Goal: Check status: Check status

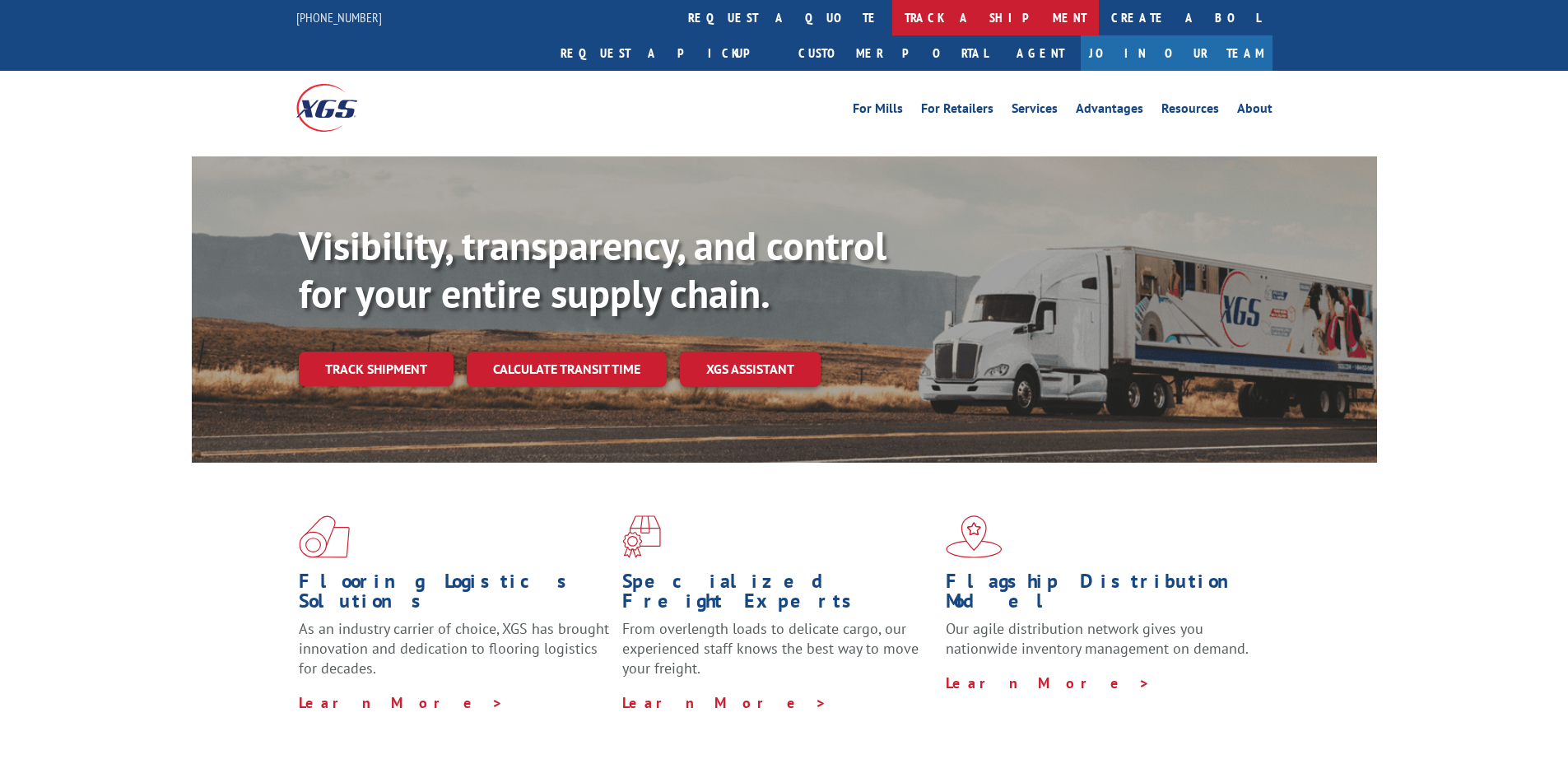
click at [892, 21] on link "track a shipment" at bounding box center [996, 17] width 207 height 35
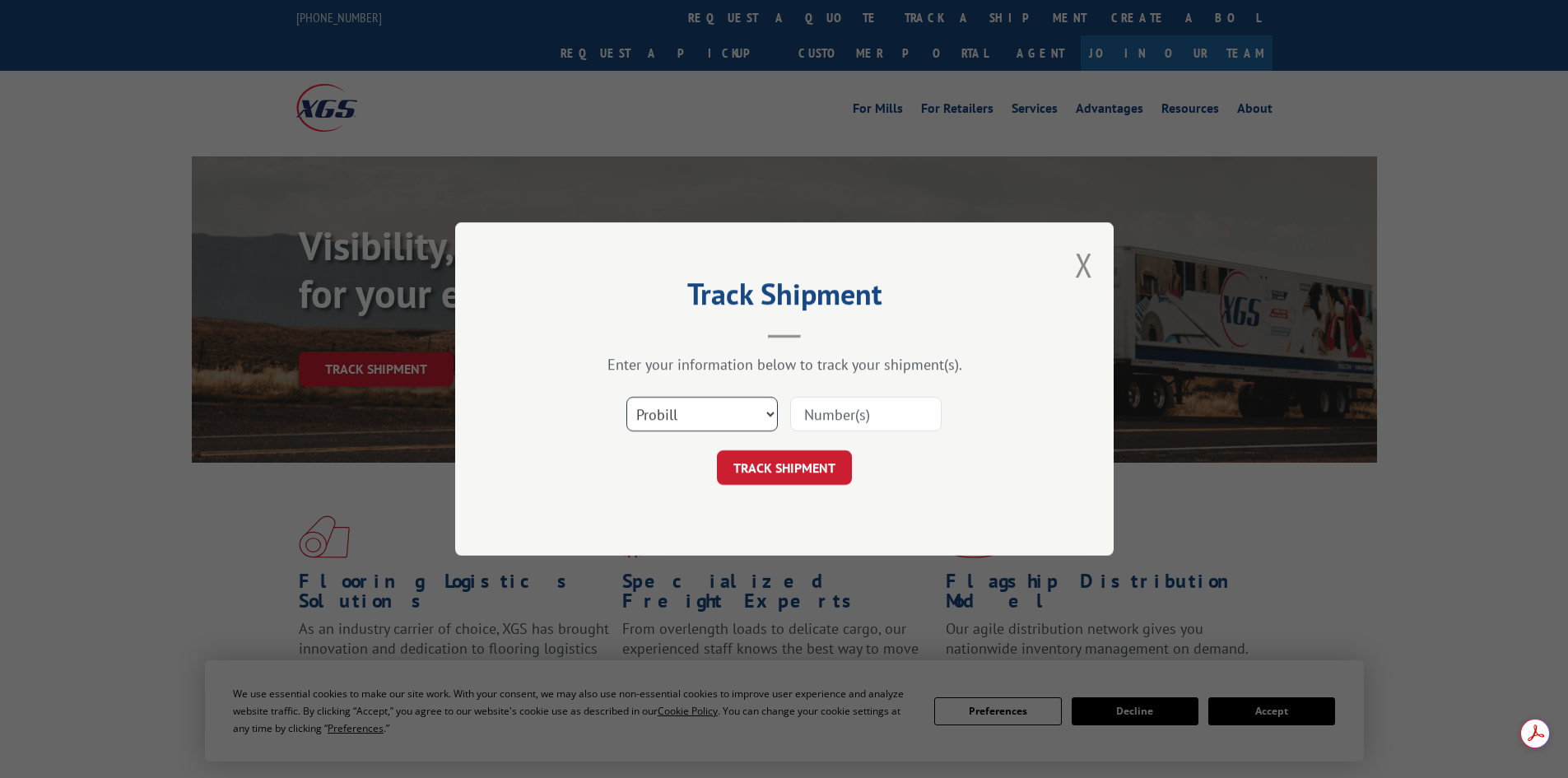
click at [695, 407] on select "Select category... Probill BOL PO" at bounding box center [702, 414] width 152 height 34
select select "po"
click at [626, 397] on select "Select category... Probill BOL PO" at bounding box center [702, 414] width 152 height 34
click at [814, 419] on input at bounding box center [865, 414] width 152 height 34
paste input "27523874"
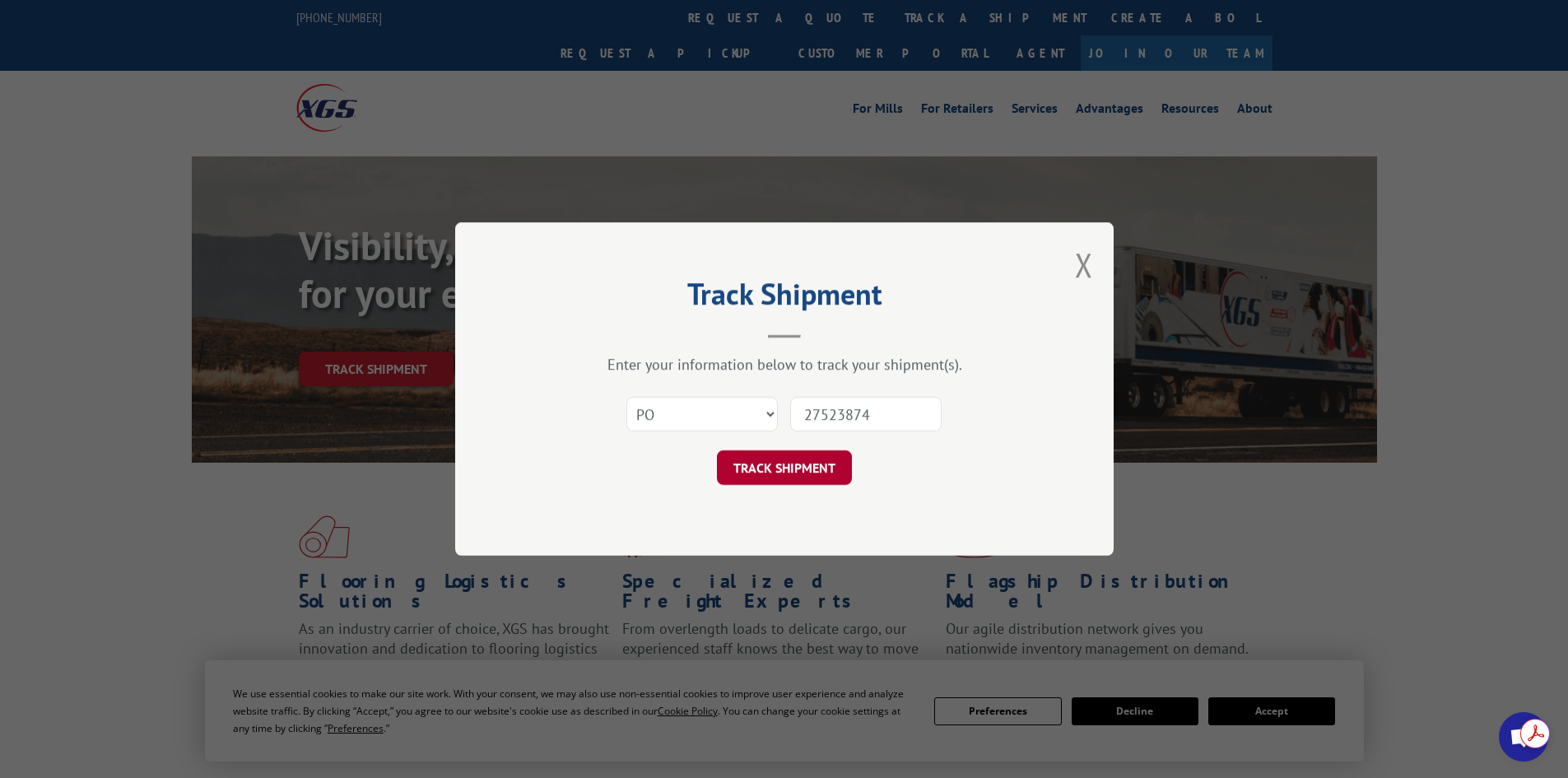
type input "27523874"
click at [788, 461] on button "TRACK SHIPMENT" at bounding box center [784, 468] width 135 height 34
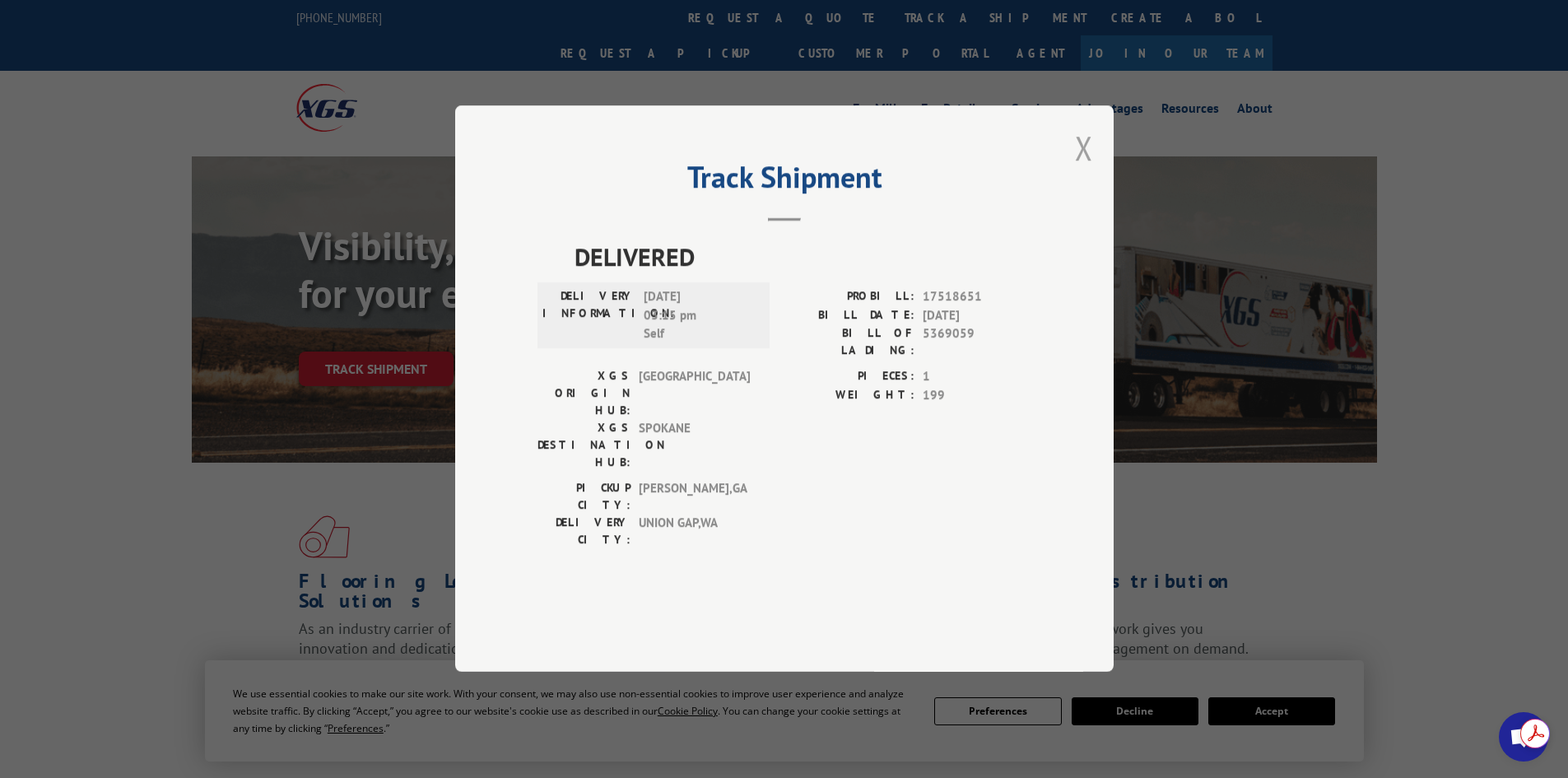
click at [1080, 170] on button "Close modal" at bounding box center [1084, 148] width 18 height 44
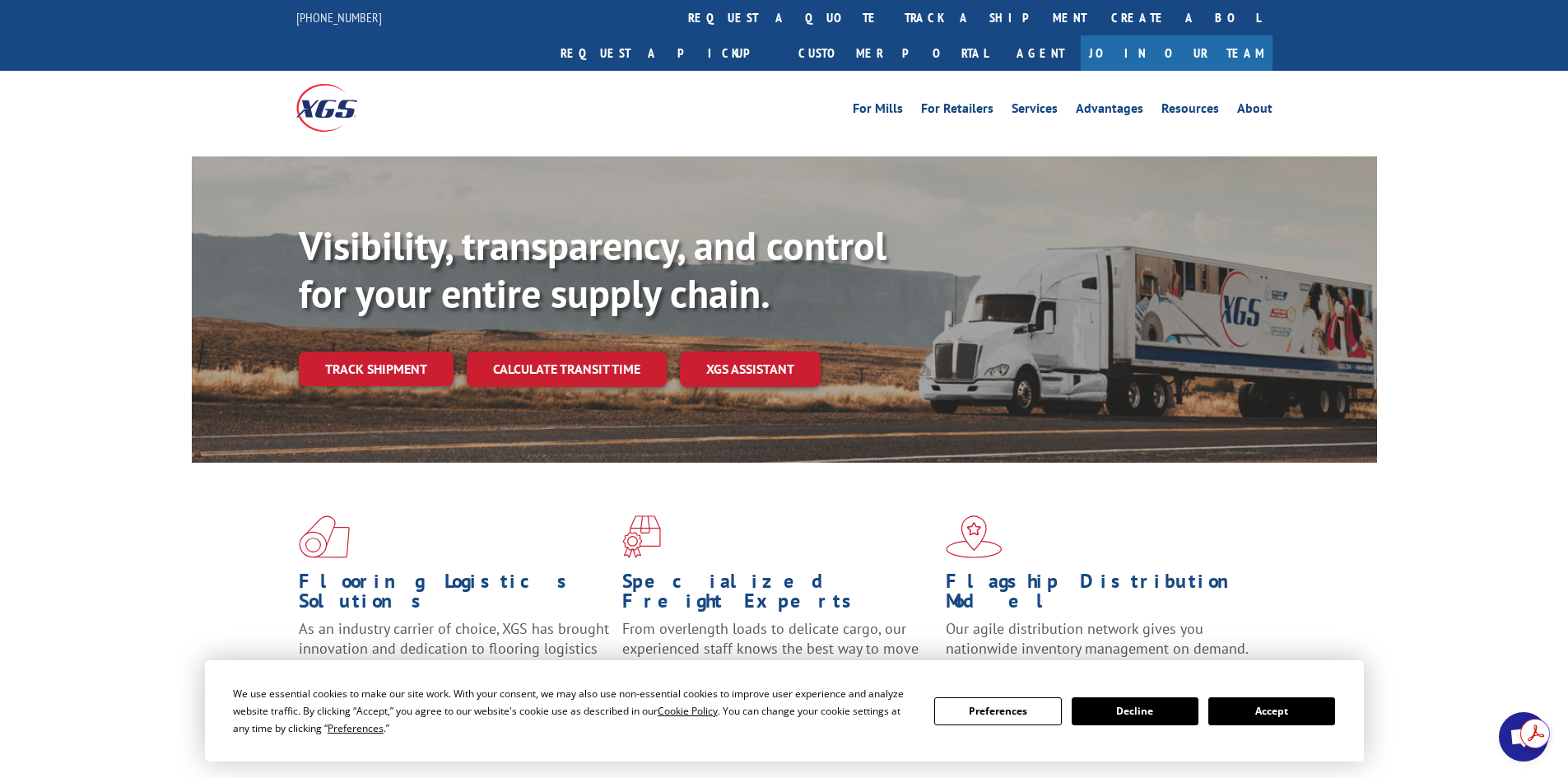
drag, startPoint x: 720, startPoint y: 15, endPoint x: 710, endPoint y: 69, distance: 54.9
click at [892, 15] on link "track a shipment" at bounding box center [996, 17] width 207 height 35
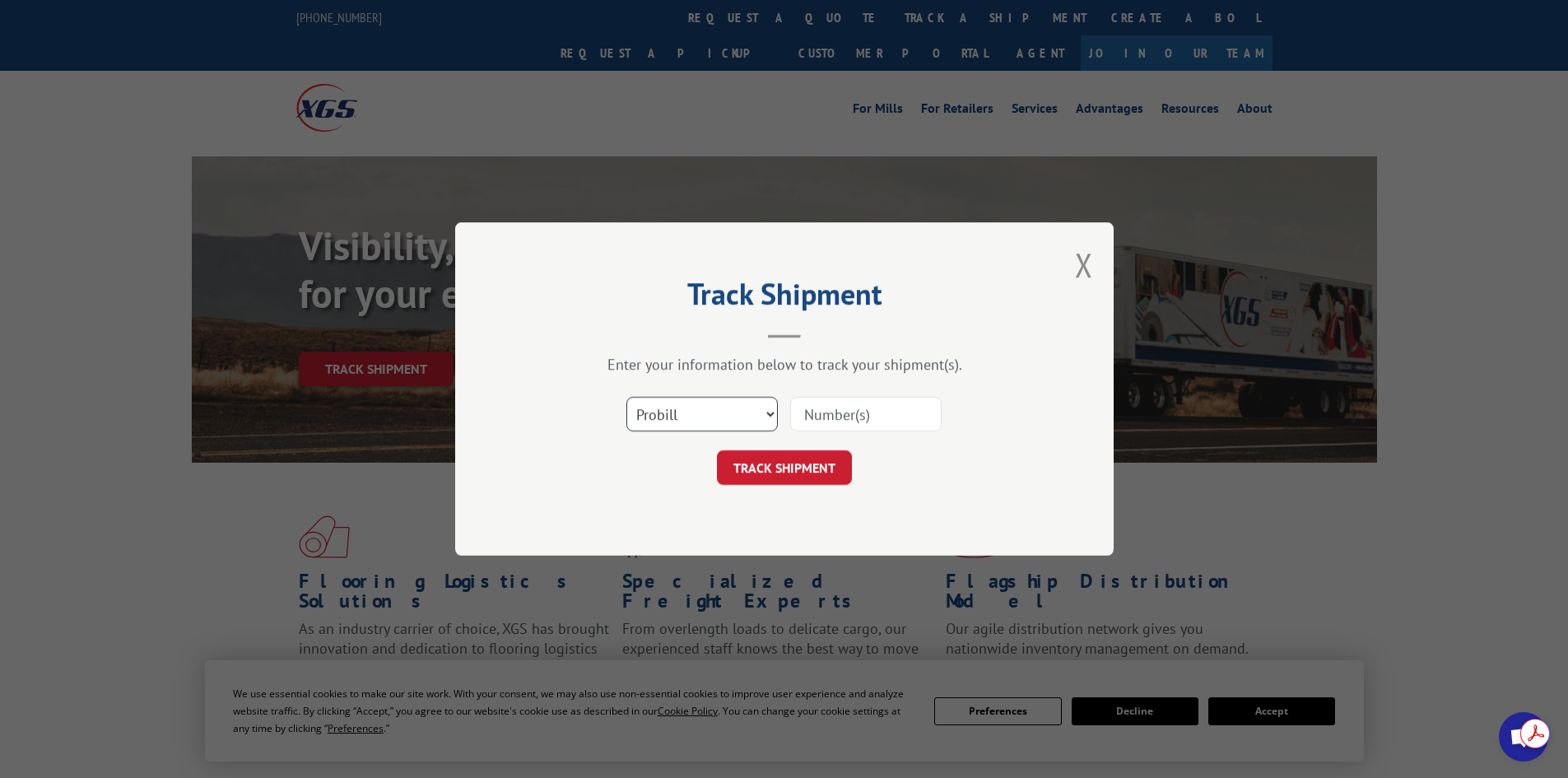
click at [707, 409] on select "Select category... Probill BOL PO" at bounding box center [702, 414] width 152 height 34
select select "po"
click at [626, 397] on select "Select category... Probill BOL PO" at bounding box center [702, 414] width 152 height 34
click at [831, 416] on input at bounding box center [865, 414] width 152 height 34
paste input "27524143"
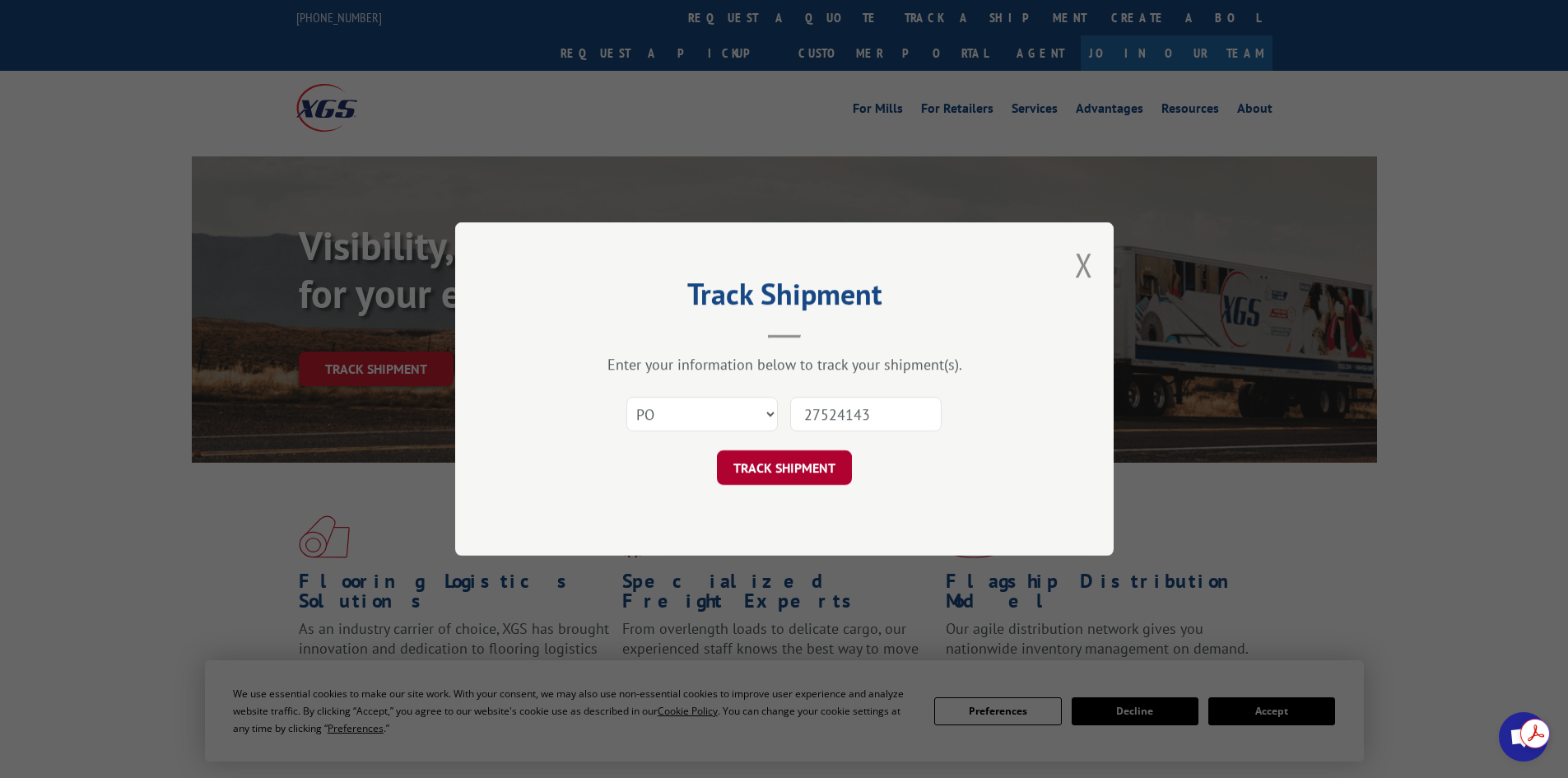
type input "27524143"
click at [817, 468] on button "TRACK SHIPMENT" at bounding box center [784, 468] width 135 height 34
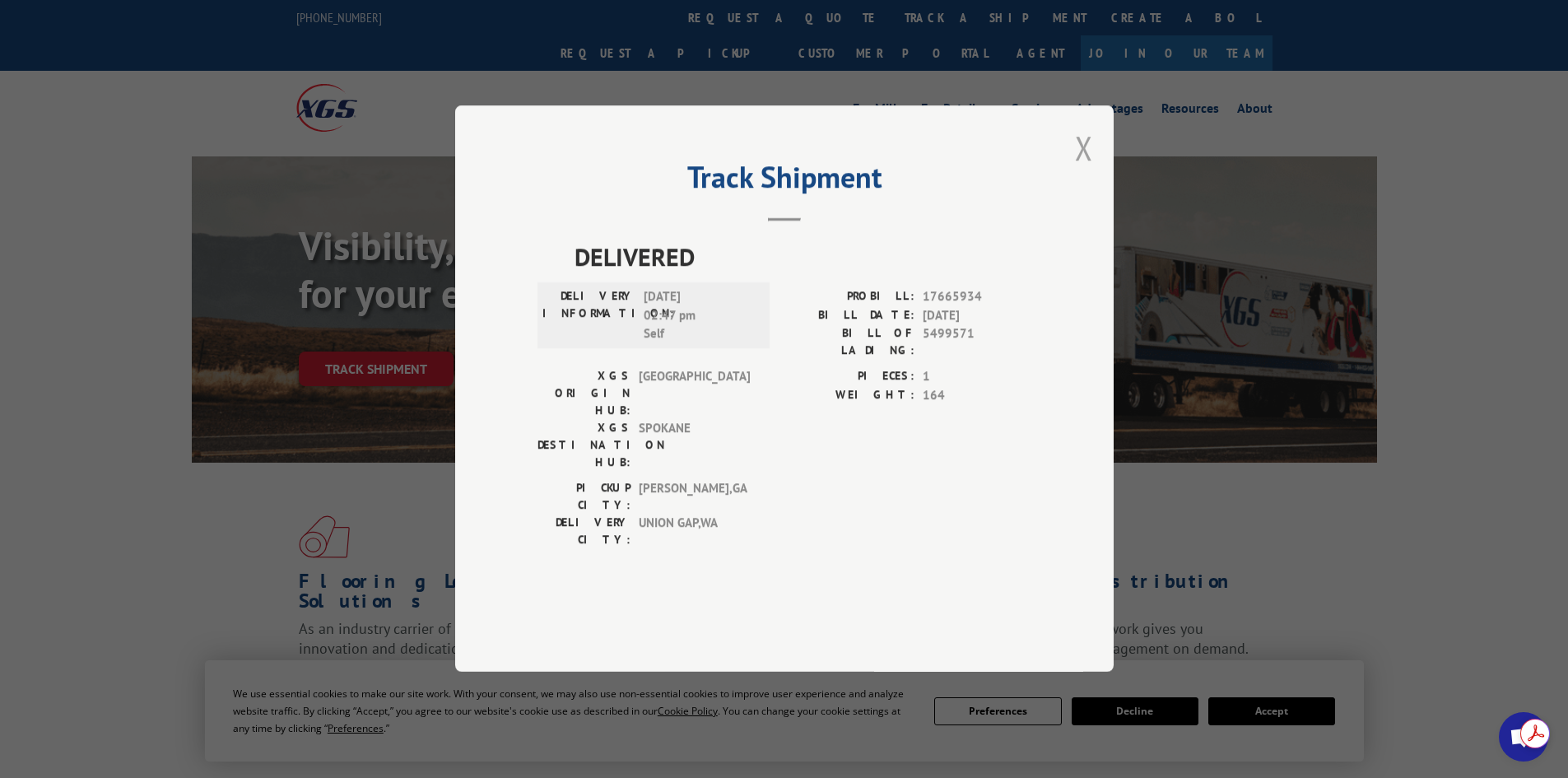
click at [1087, 170] on button "Close modal" at bounding box center [1084, 148] width 18 height 44
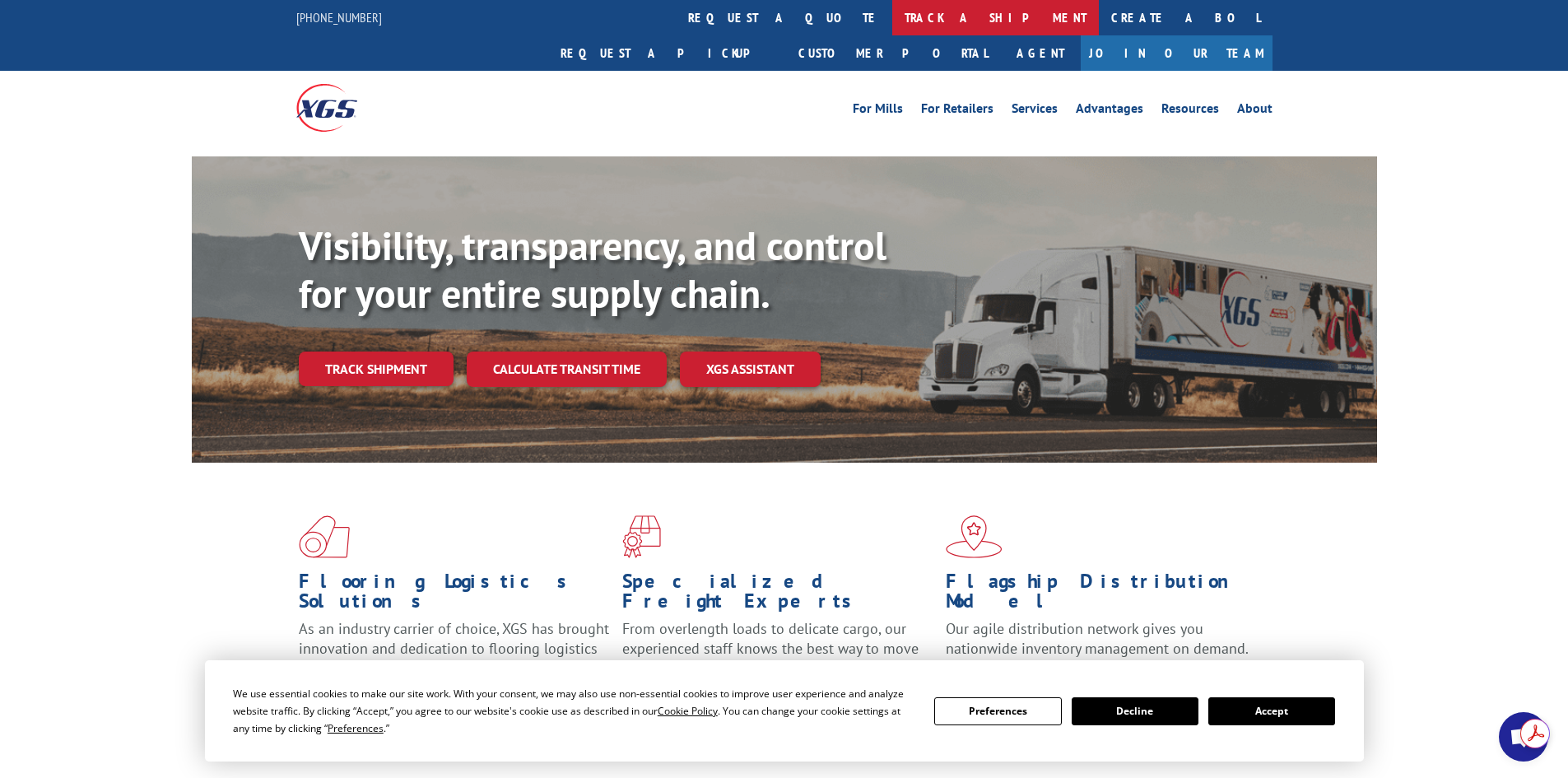
click at [892, 15] on link "track a shipment" at bounding box center [996, 17] width 207 height 35
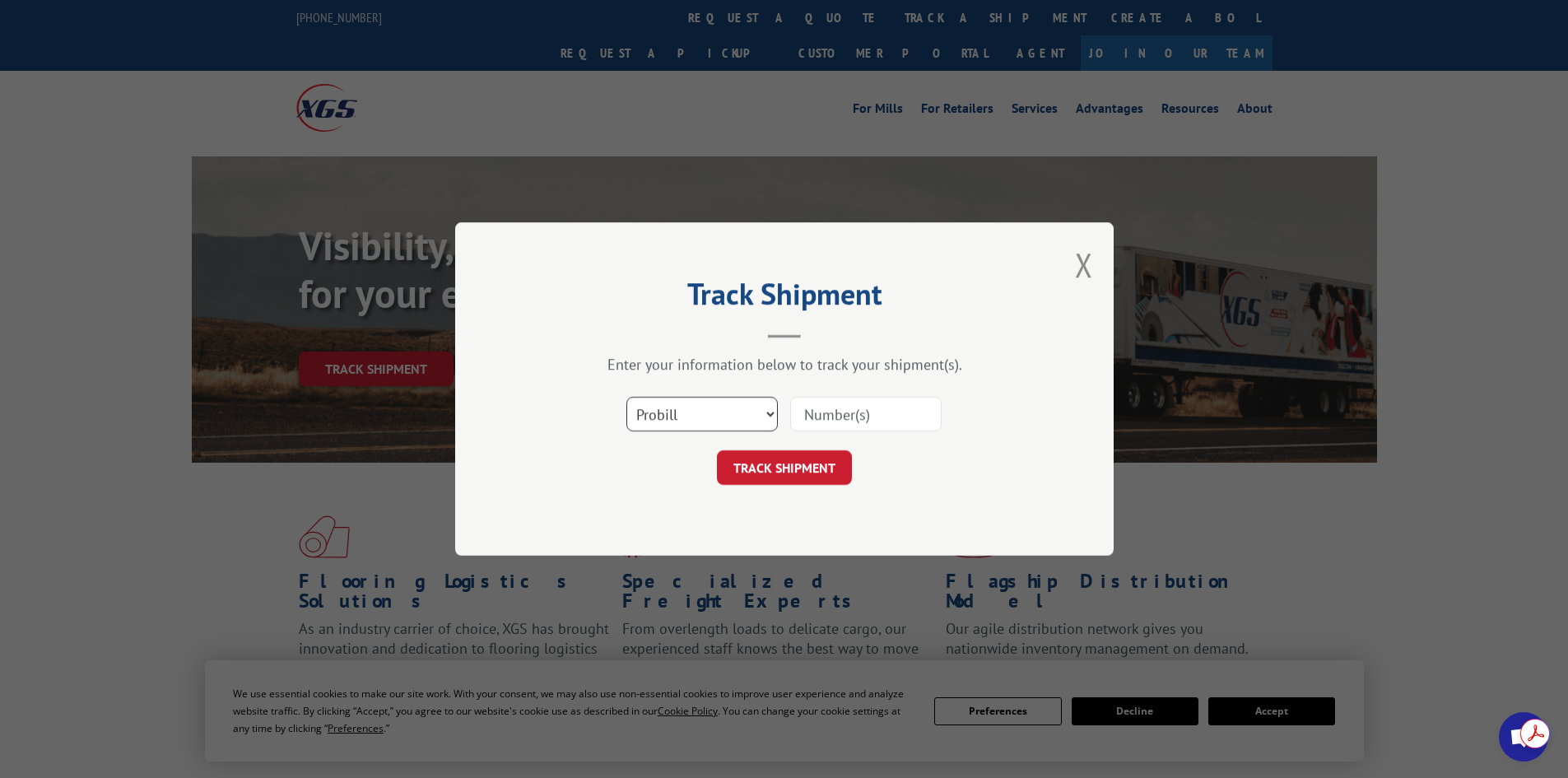
click at [699, 418] on select "Select category... Probill BOL PO" at bounding box center [702, 414] width 152 height 34
select select "po"
click at [626, 397] on select "Select category... Probill BOL PO" at bounding box center [702, 414] width 152 height 34
click at [835, 417] on input at bounding box center [865, 414] width 152 height 34
paste input "27523803"
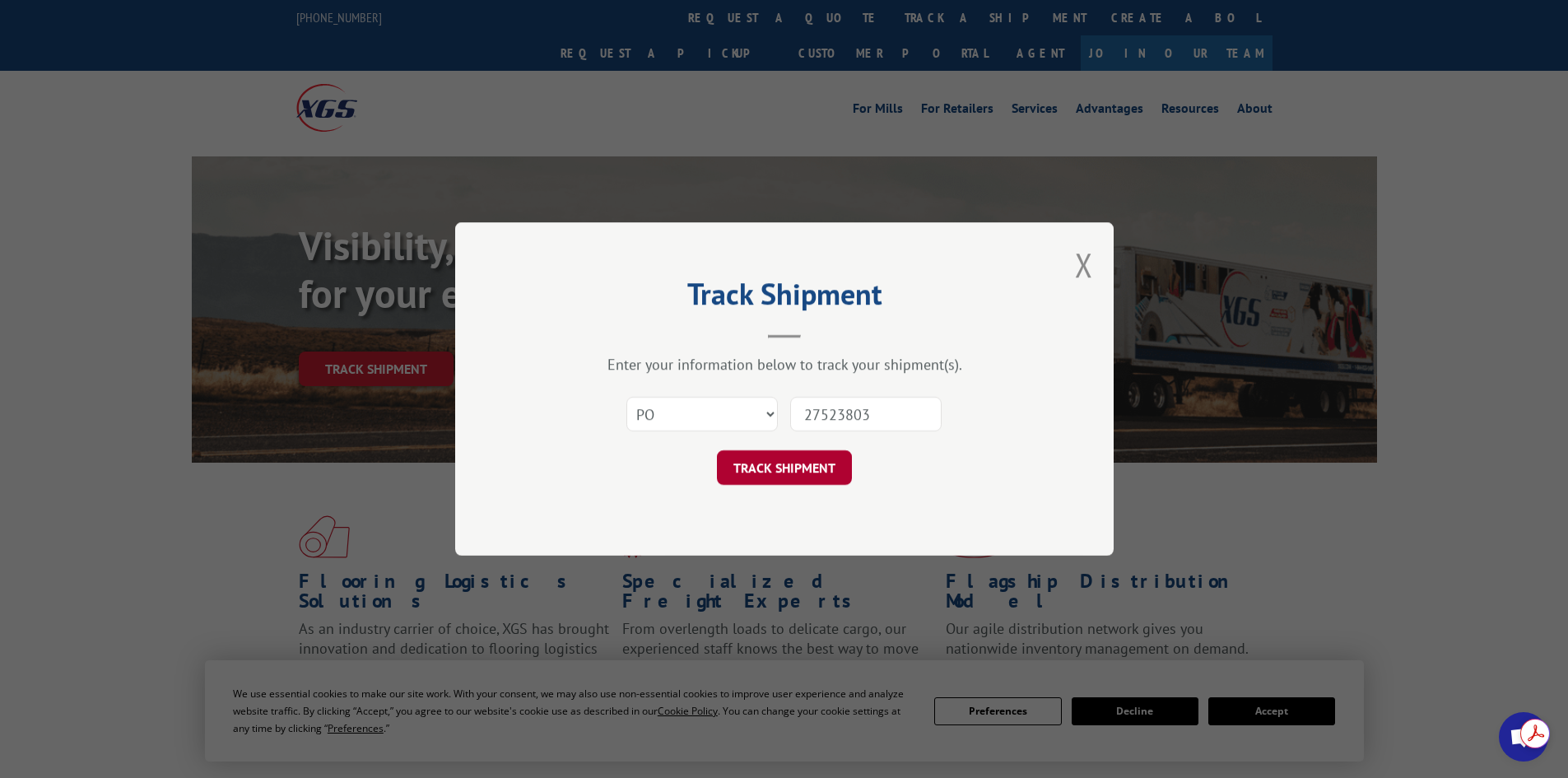
type input "27523803"
click at [802, 469] on button "TRACK SHIPMENT" at bounding box center [784, 468] width 135 height 34
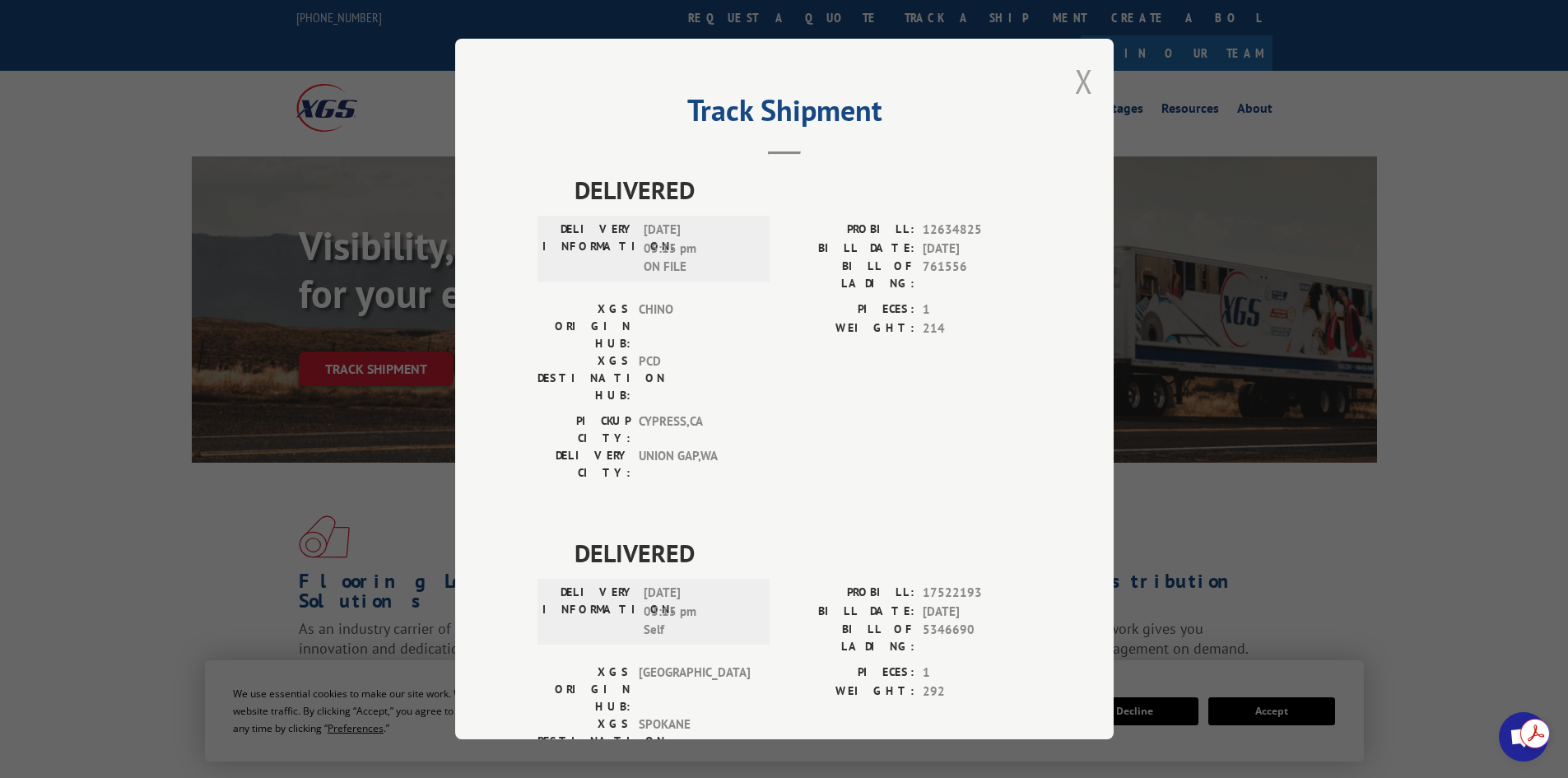
click at [1076, 86] on button "Close modal" at bounding box center [1084, 81] width 18 height 44
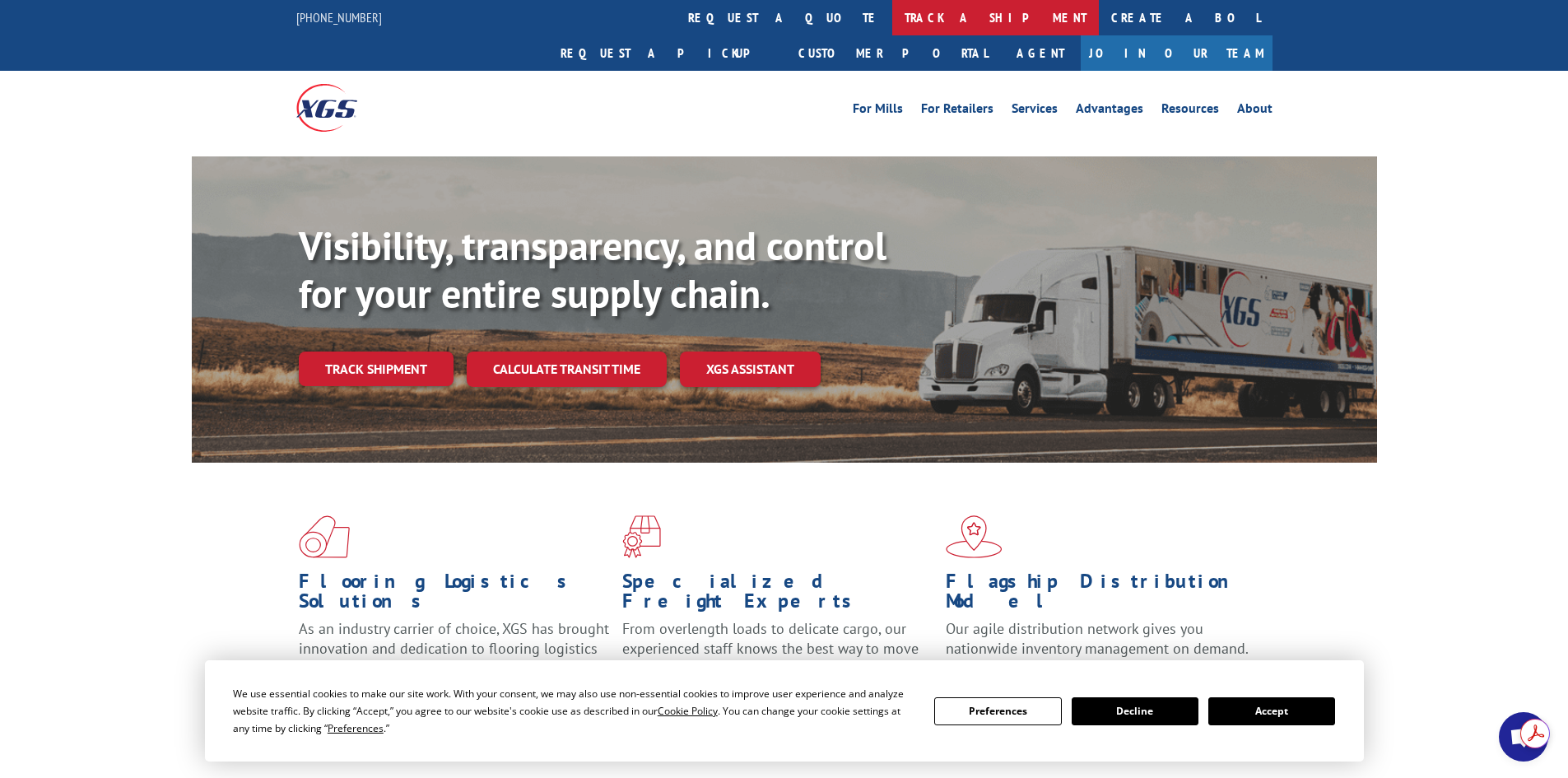
click at [892, 20] on link "track a shipment" at bounding box center [996, 17] width 207 height 35
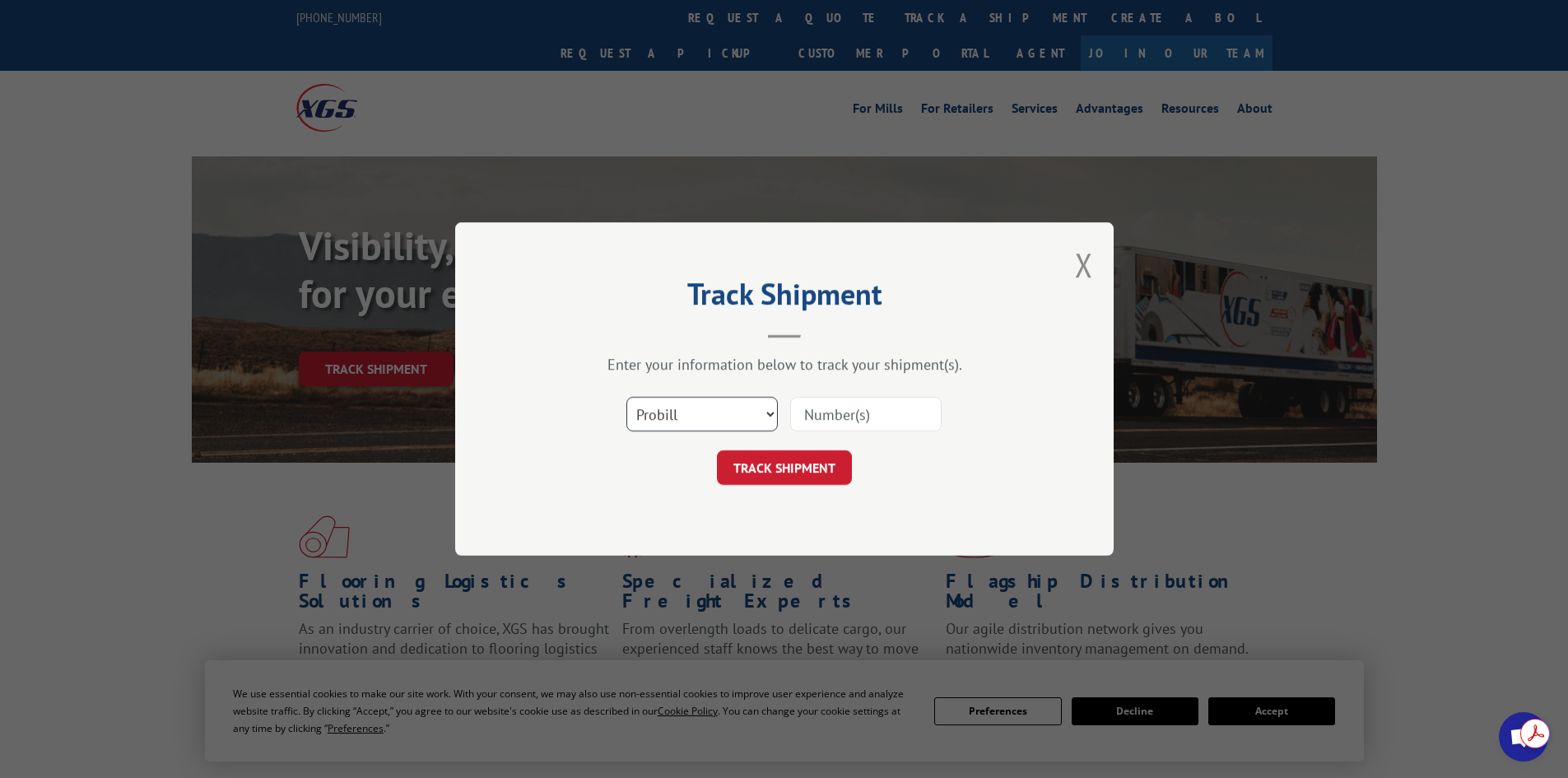
click at [689, 418] on select "Select category... Probill BOL PO" at bounding box center [702, 414] width 152 height 34
select select "po"
click at [626, 397] on select "Select category... Probill BOL PO" at bounding box center [702, 414] width 152 height 34
click at [848, 409] on input at bounding box center [865, 414] width 152 height 34
paste input "27524169"
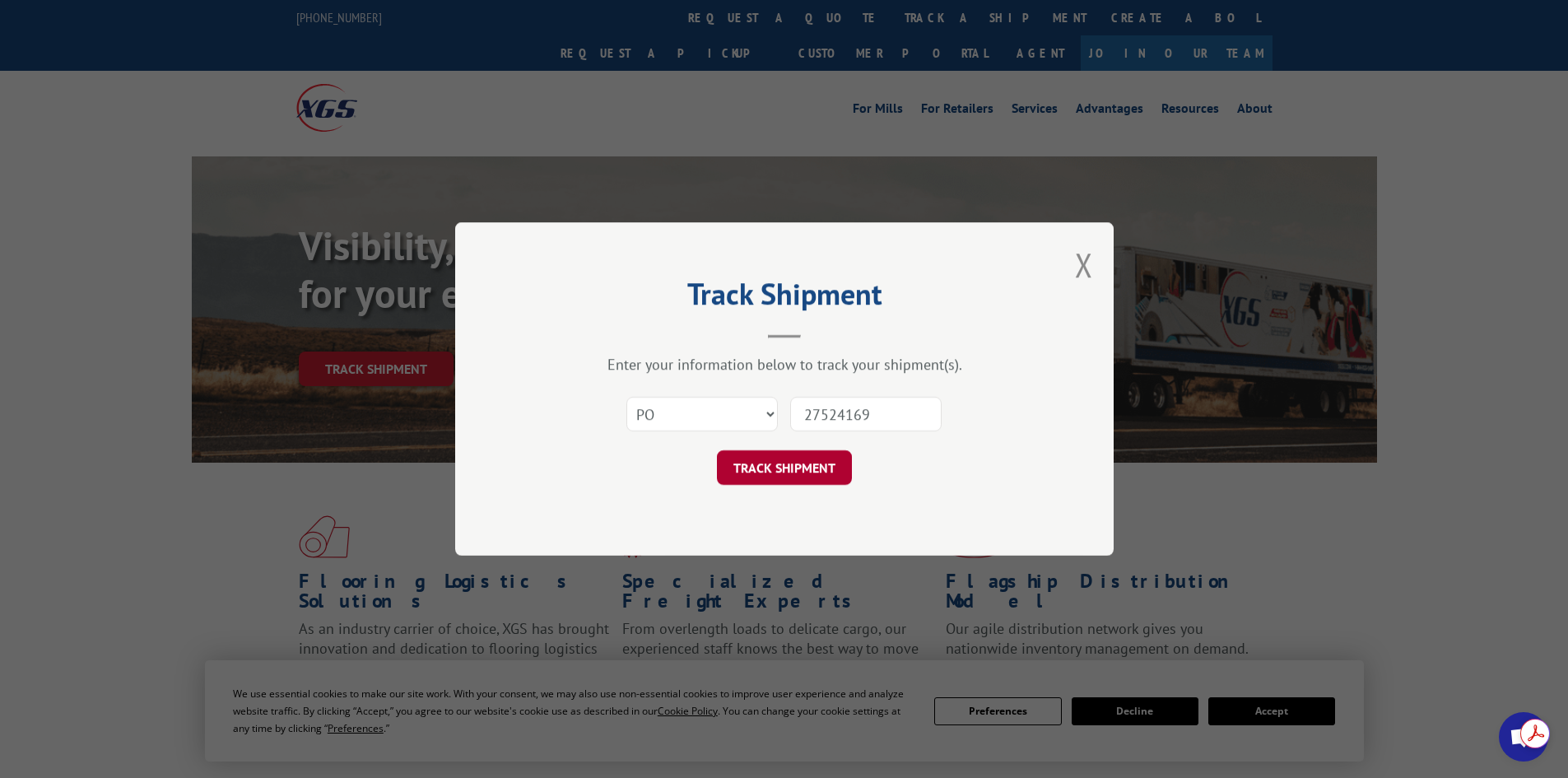
type input "27524169"
click at [802, 465] on button "TRACK SHIPMENT" at bounding box center [784, 468] width 135 height 34
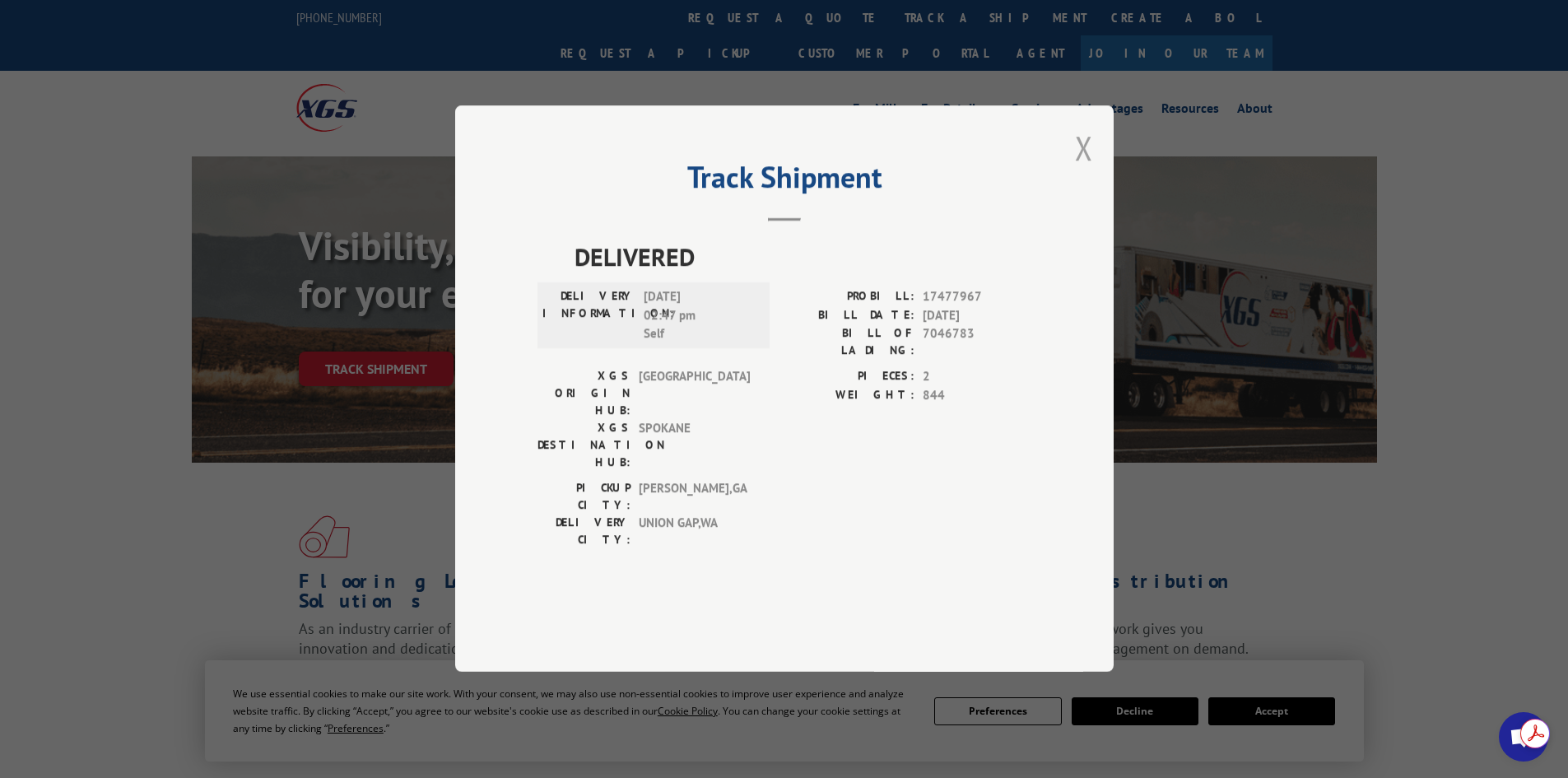
click at [1090, 170] on button "Close modal" at bounding box center [1084, 148] width 18 height 44
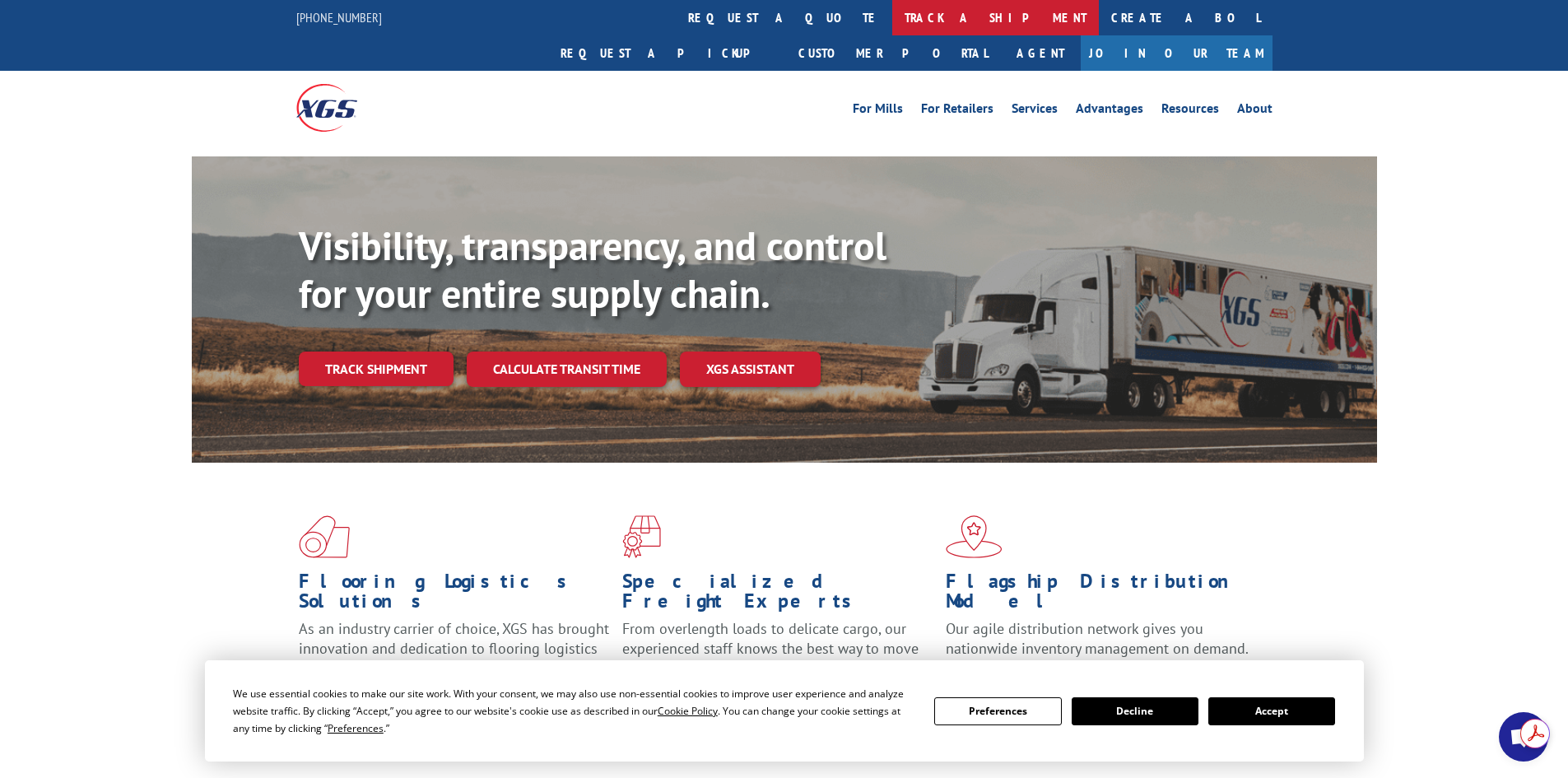
click at [892, 11] on link "track a shipment" at bounding box center [996, 17] width 207 height 35
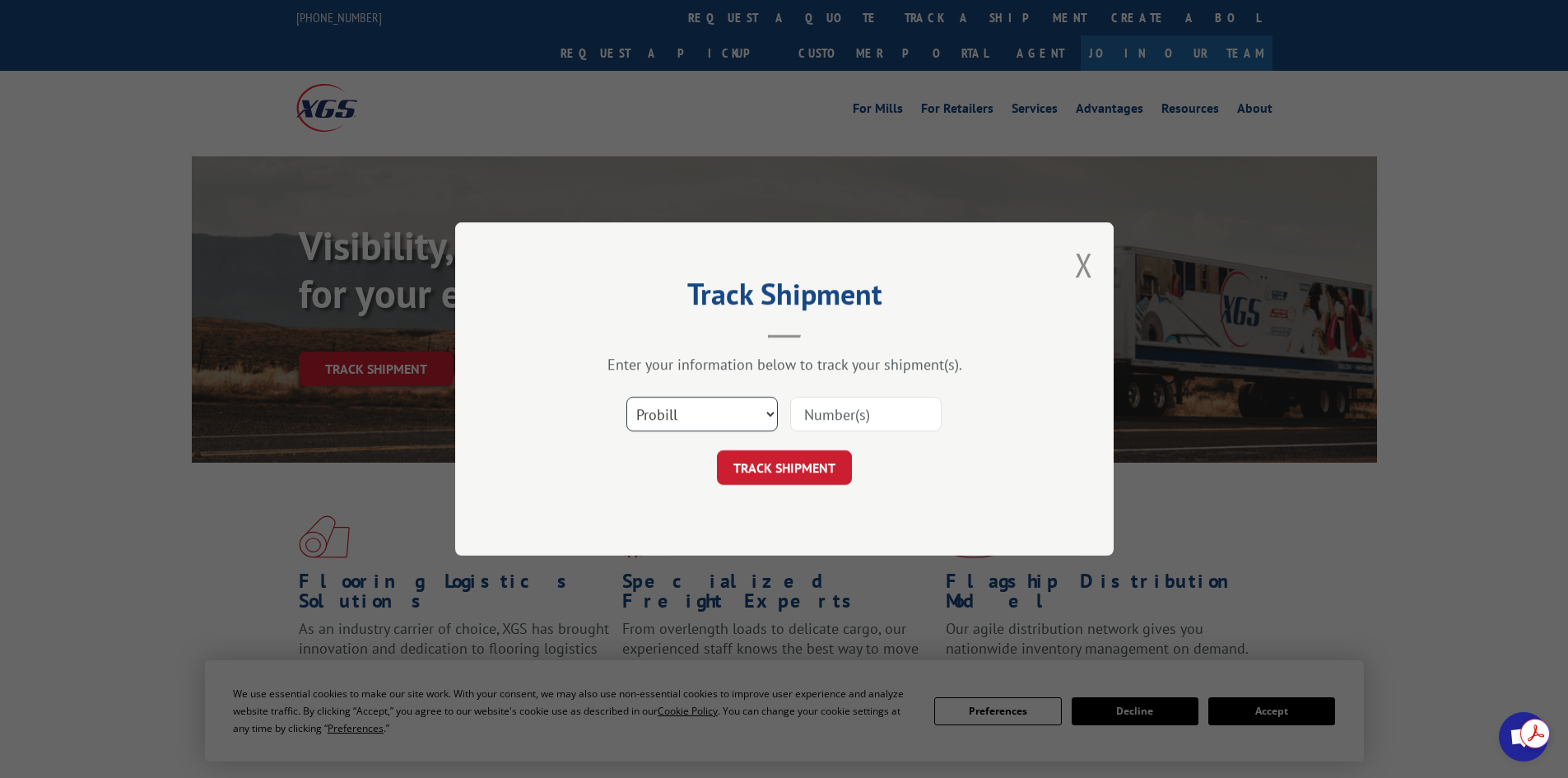
click at [712, 420] on select "Select category... Probill BOL PO" at bounding box center [702, 414] width 152 height 34
select select "po"
click at [626, 397] on select "Select category... Probill BOL PO" at bounding box center [702, 414] width 152 height 34
click at [842, 415] on input at bounding box center [865, 414] width 152 height 34
paste input "32508042"
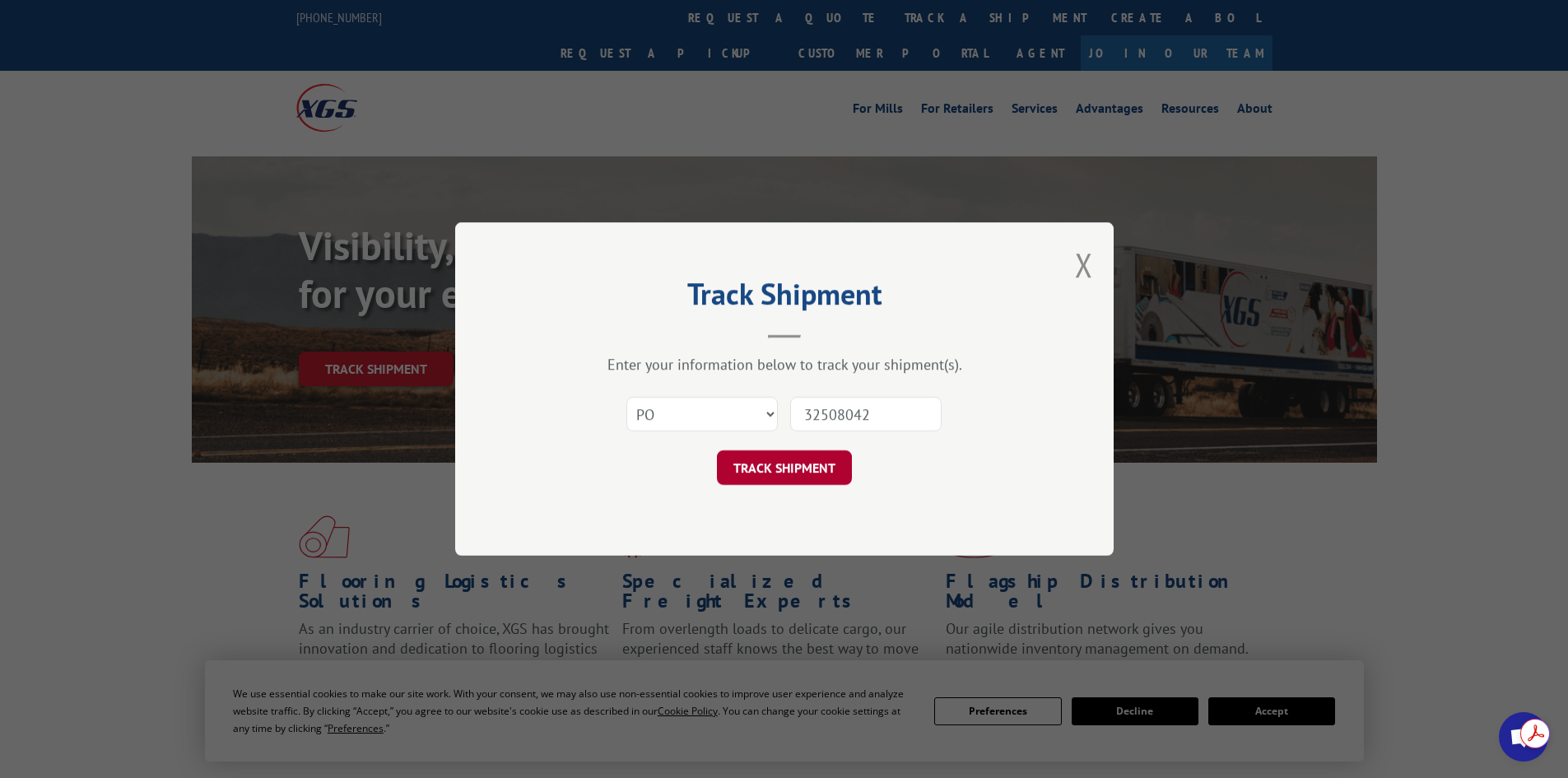
type input "32508042"
click at [778, 465] on button "TRACK SHIPMENT" at bounding box center [784, 468] width 135 height 34
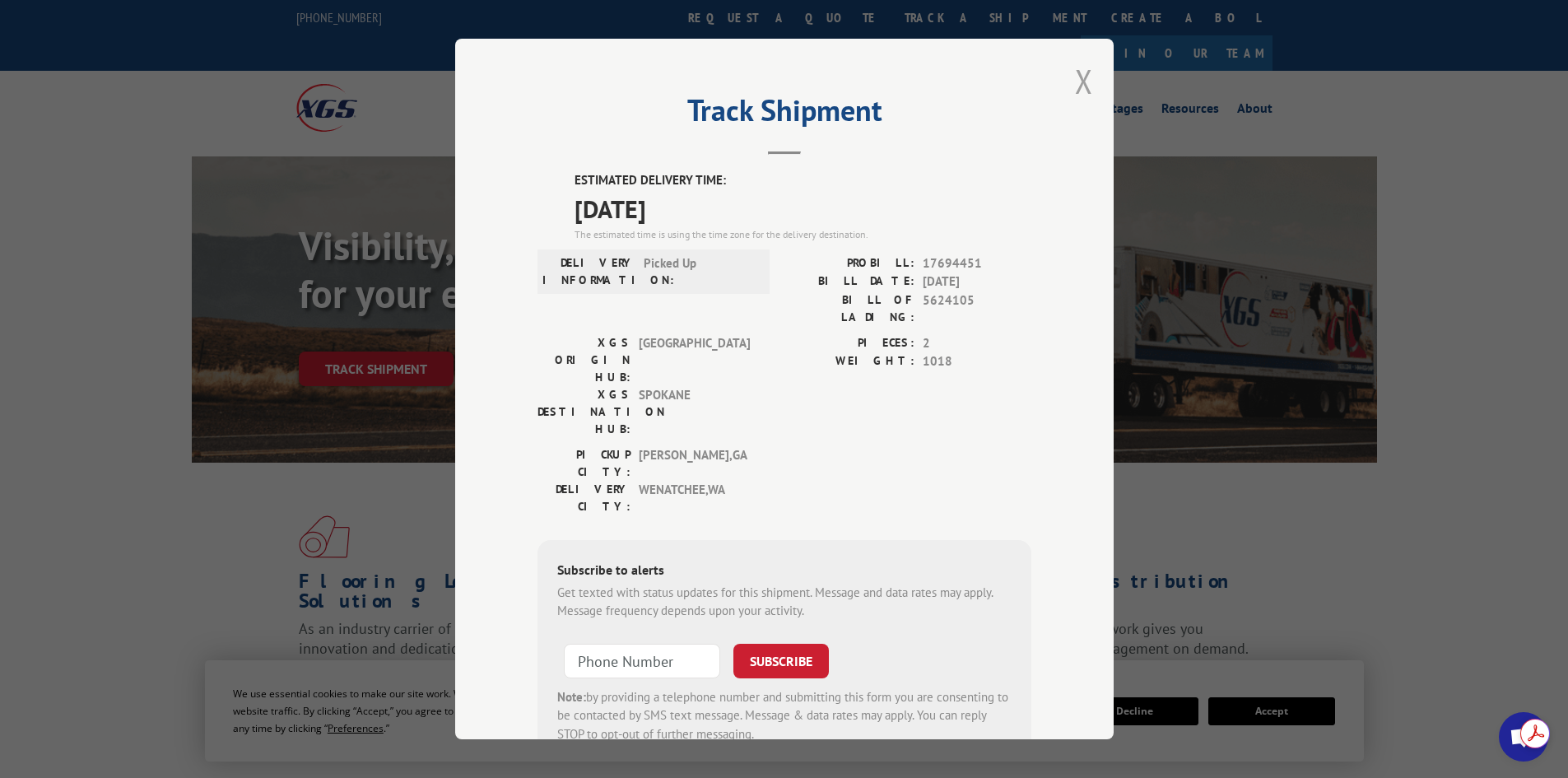
click at [1082, 83] on button "Close modal" at bounding box center [1084, 81] width 18 height 44
